Goal: Manage account settings

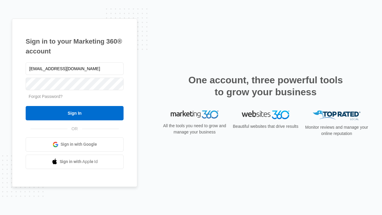
type input "dankie614@gmail.com"
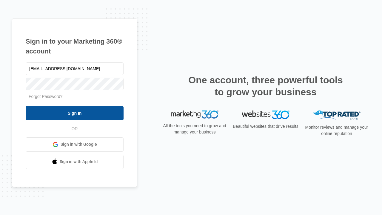
click at [75, 113] on input "Sign In" at bounding box center [75, 113] width 98 height 14
